Goal: Task Accomplishment & Management: Manage account settings

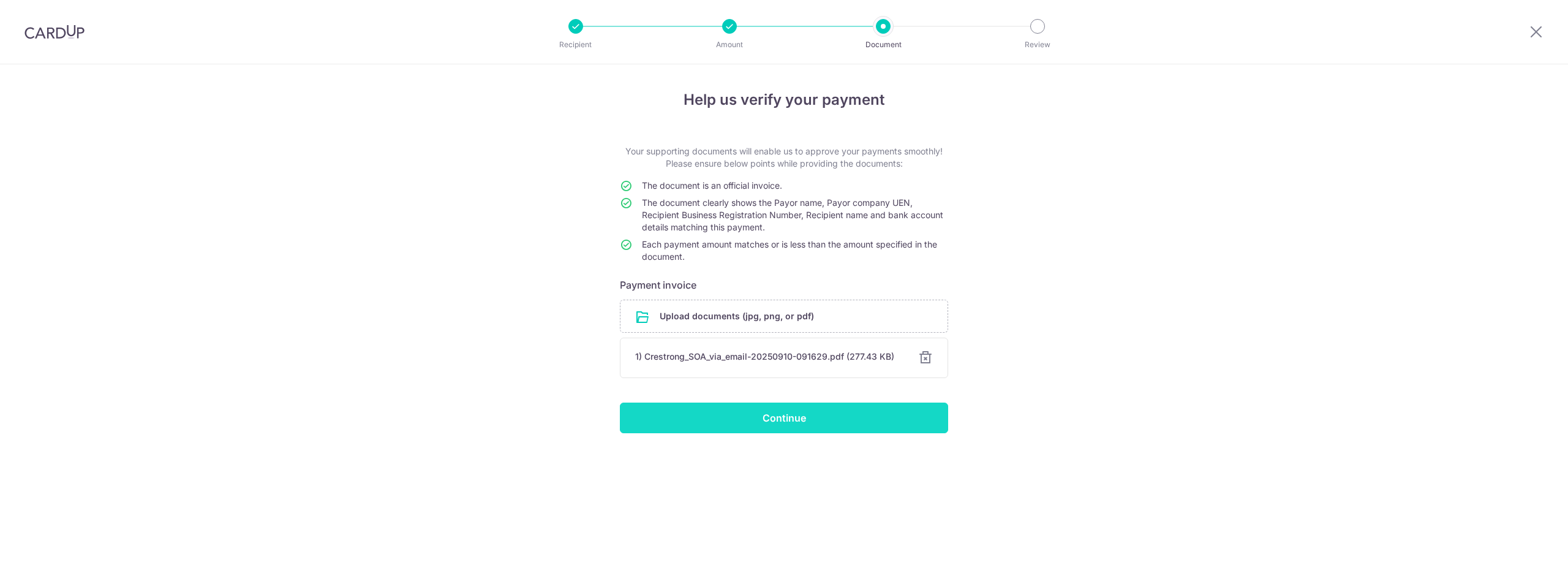
click at [796, 415] on input "Continue" at bounding box center [784, 418] width 328 height 31
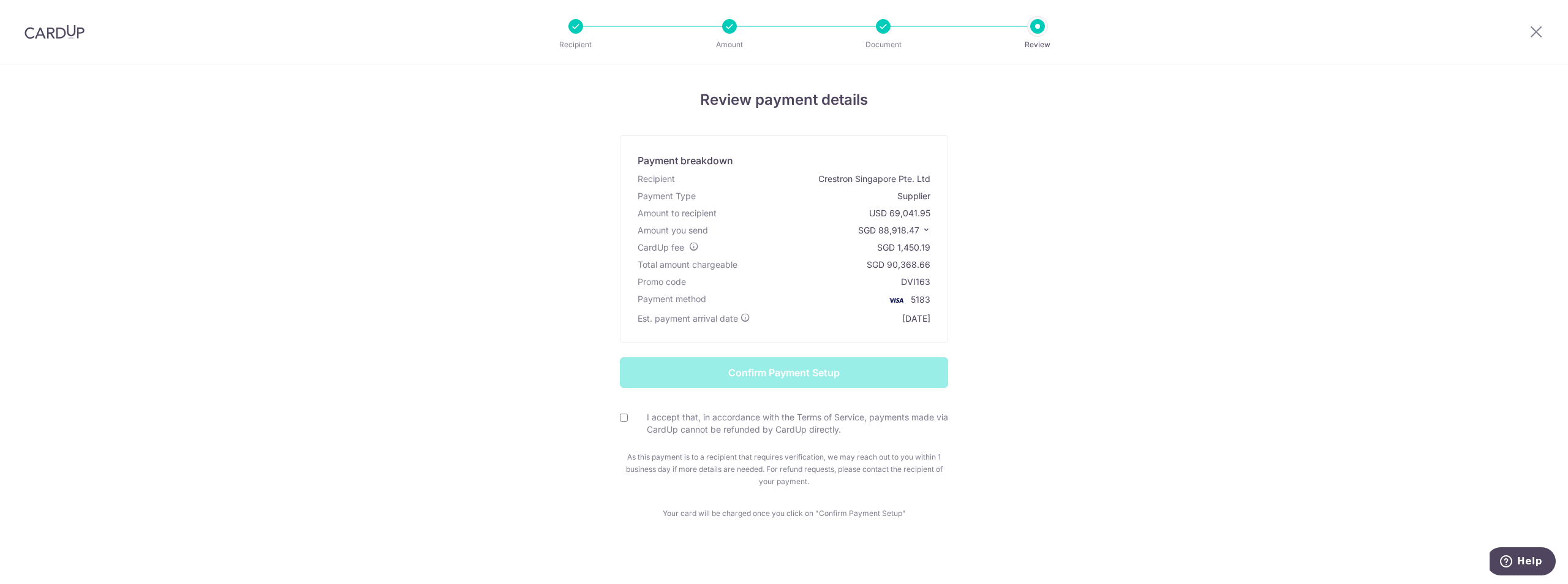
click at [620, 415] on input "I accept that, in accordance with the Terms of Service, payments made via CardU…" at bounding box center [624, 417] width 8 height 8
checkbox input "true"
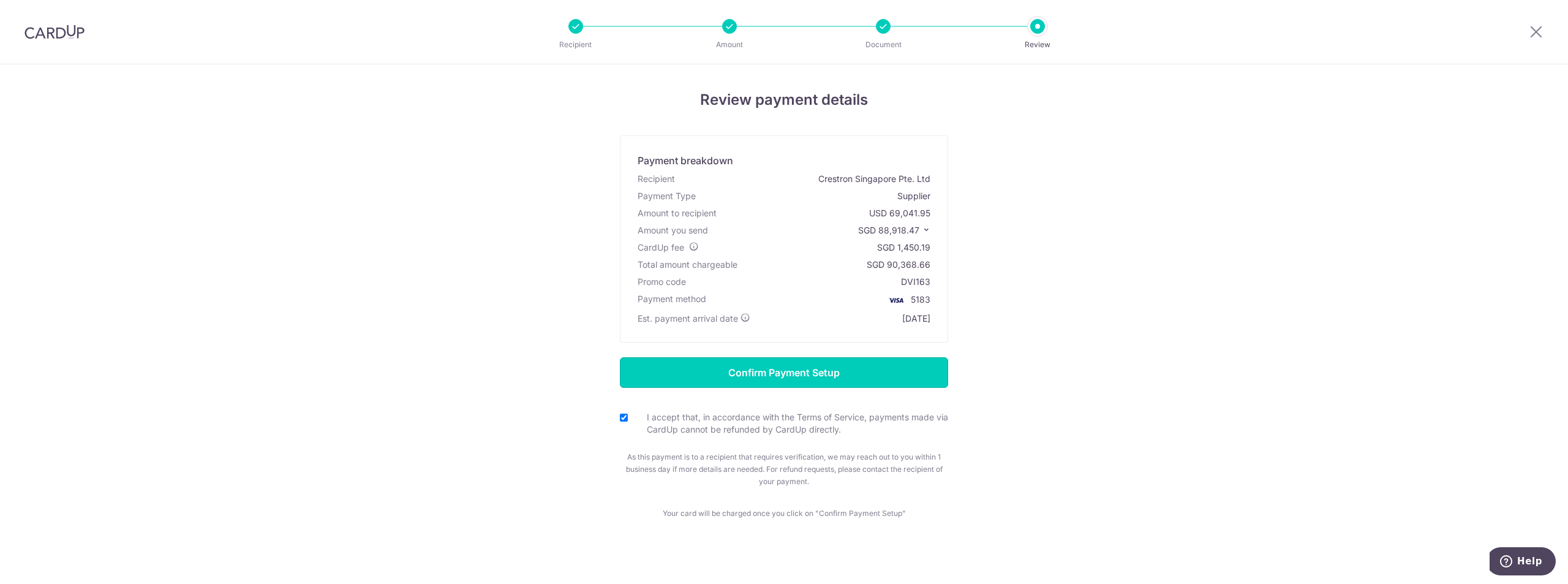
click at [695, 367] on input "Confirm Payment Setup" at bounding box center [784, 372] width 328 height 31
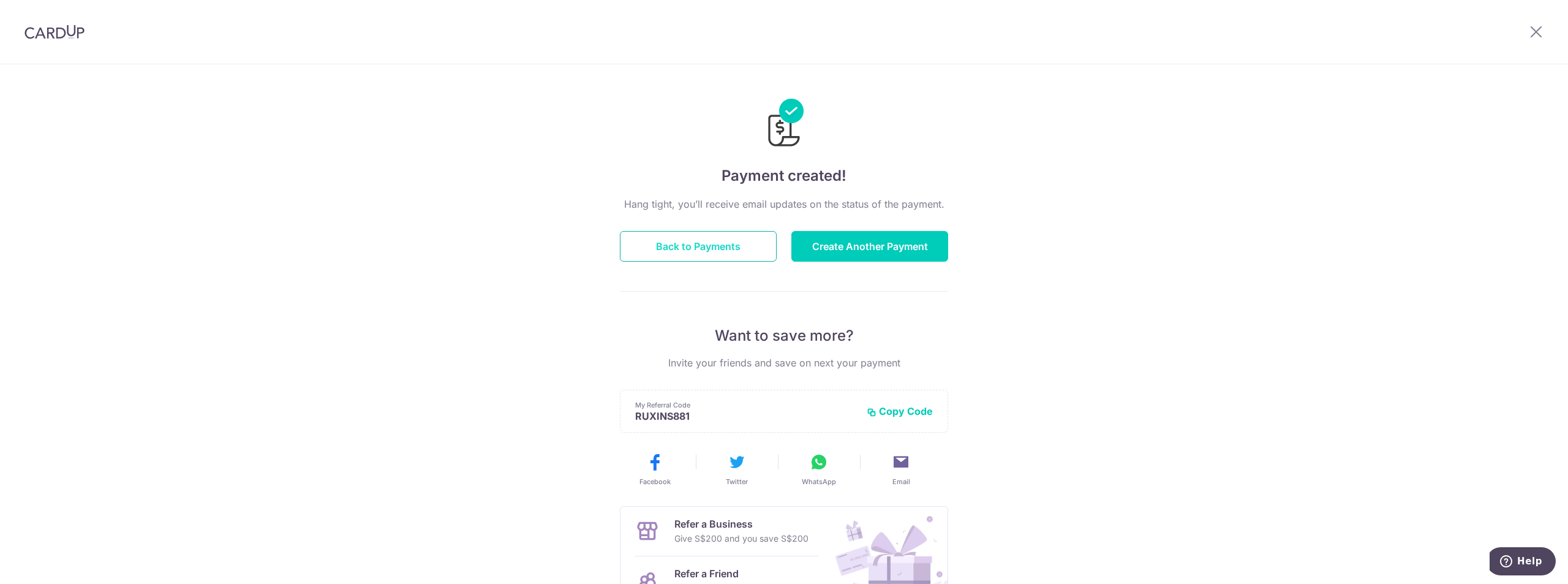
click at [729, 238] on button "Back to Payments" at bounding box center [698, 246] width 157 height 31
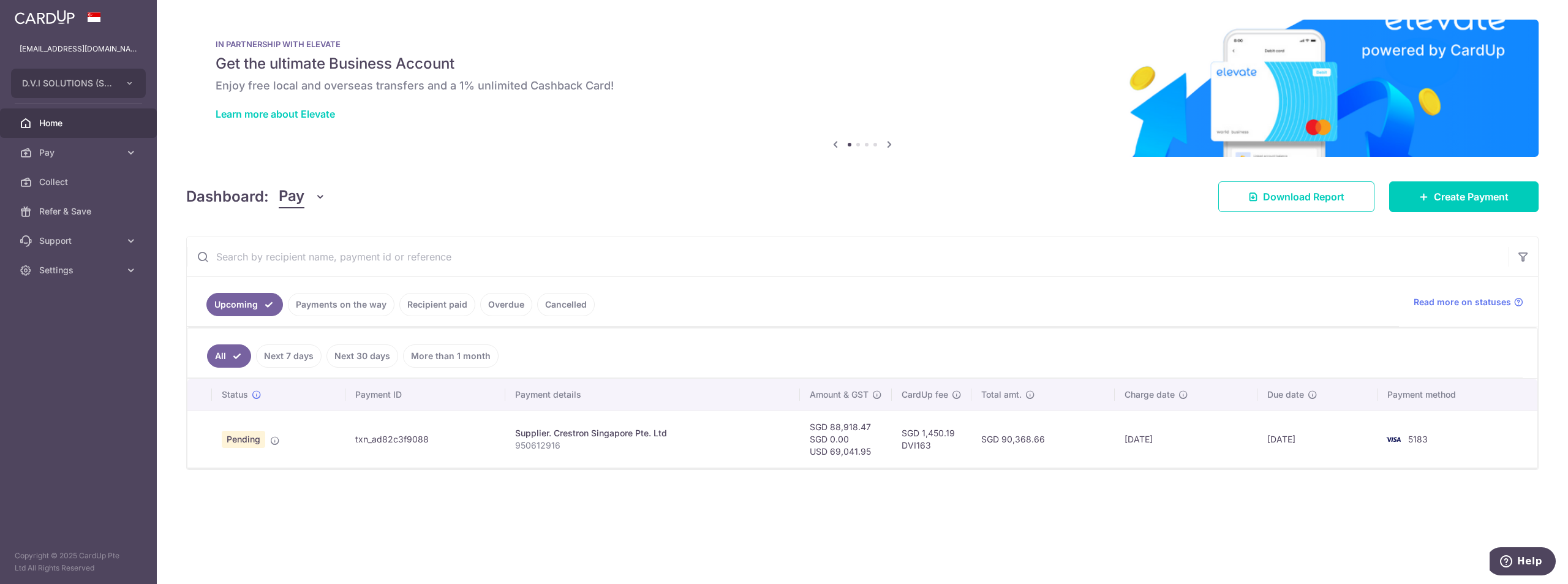
click at [654, 511] on div "× Pause Schedule Pause all future payments in this series Pause just this one p…" at bounding box center [862, 292] width 1411 height 584
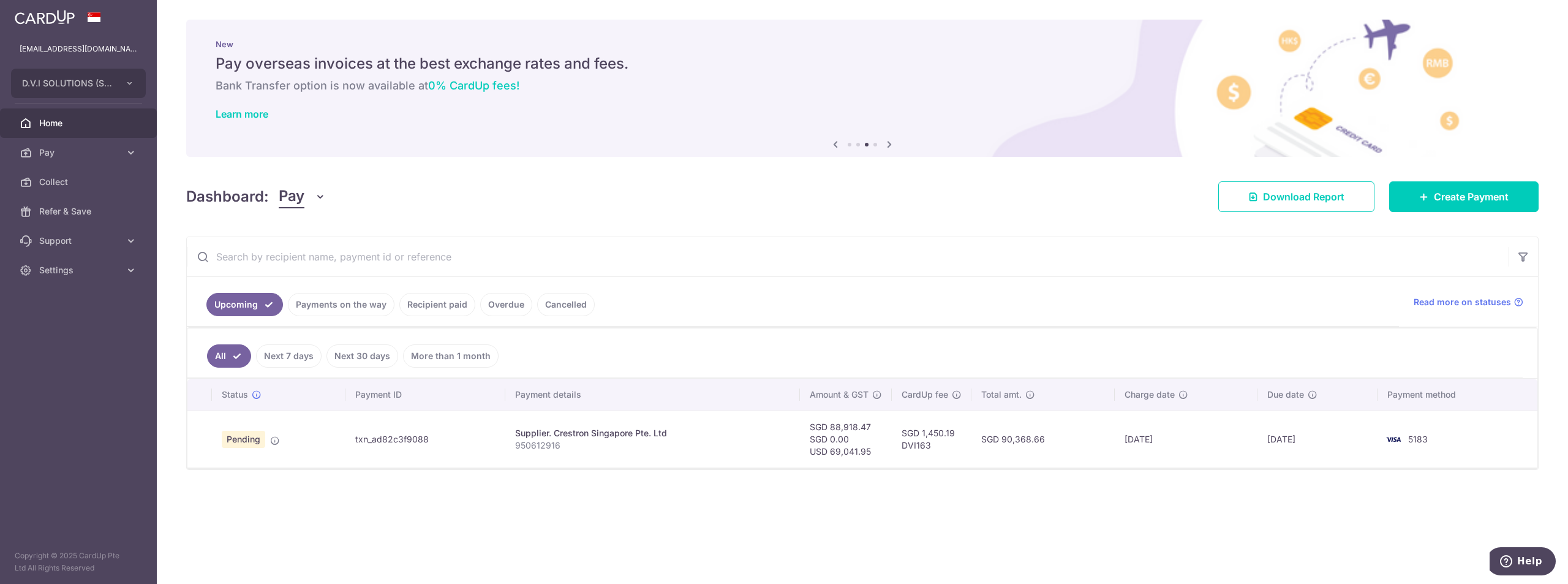
click at [860, 520] on div "× Pause Schedule Pause all future payments in this series Pause just this one p…" at bounding box center [862, 292] width 1411 height 584
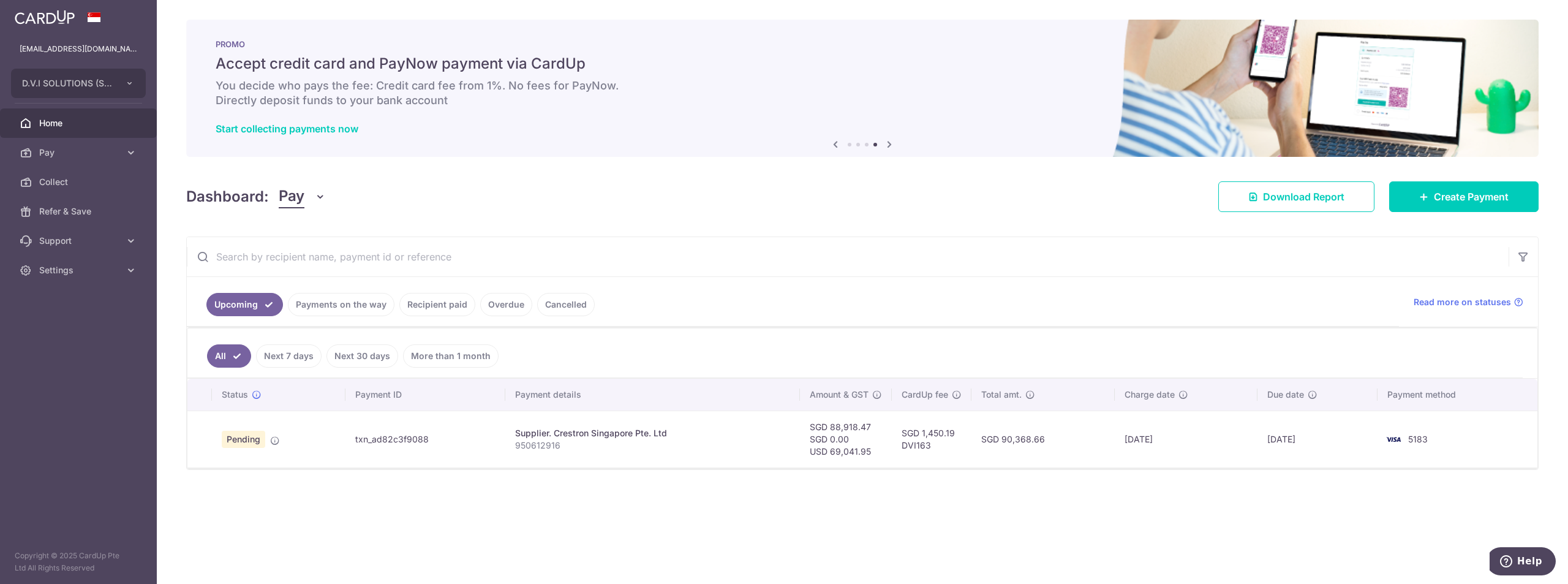
click at [425, 521] on div "× Pause Schedule Pause all future payments in this series Pause just this one p…" at bounding box center [862, 292] width 1411 height 584
click at [1081, 529] on div "× Pause Schedule Pause all future payments in this series Pause just this one p…" at bounding box center [862, 292] width 1411 height 584
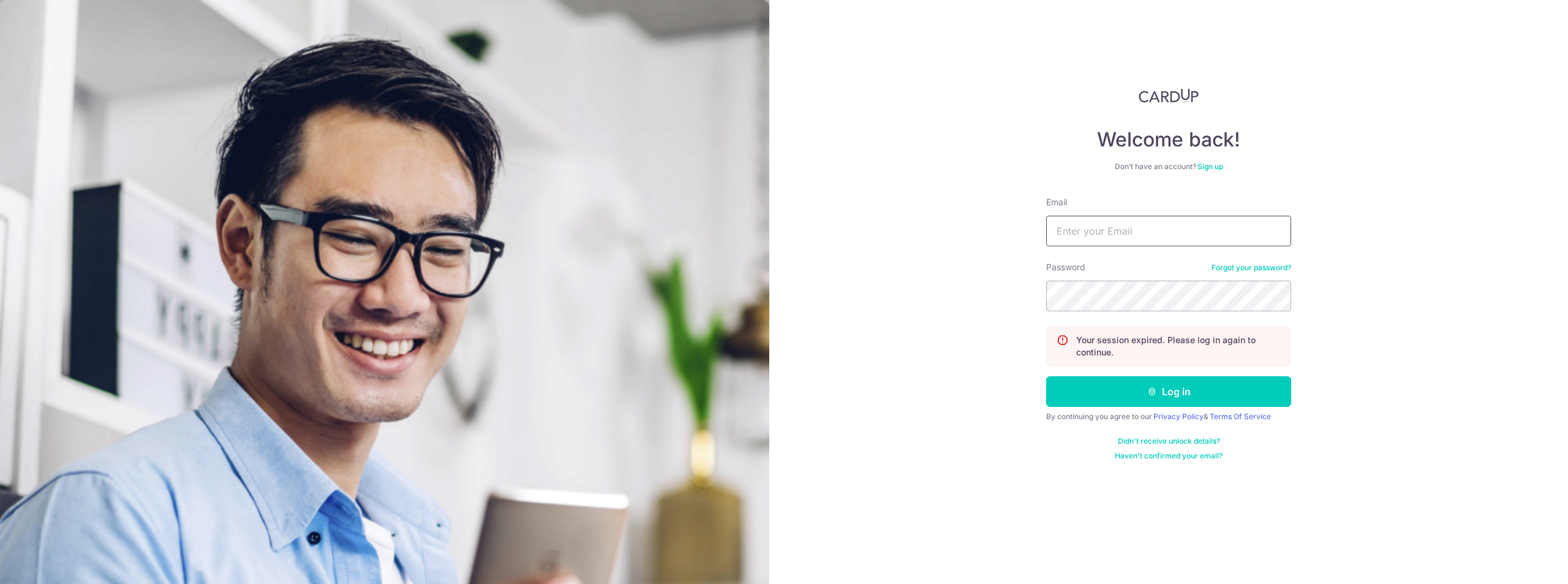
click at [1102, 224] on input "Email" at bounding box center [1168, 231] width 245 height 31
type input "[EMAIL_ADDRESS][DOMAIN_NAME]"
click at [1185, 395] on button "Log in" at bounding box center [1168, 392] width 245 height 31
